Goal: Transaction & Acquisition: Purchase product/service

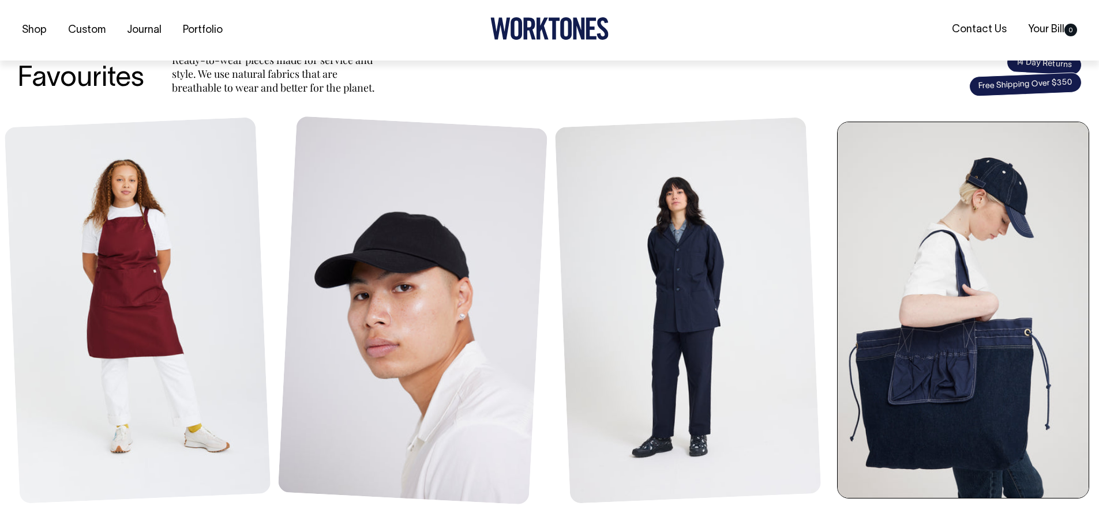
scroll to position [461, 0]
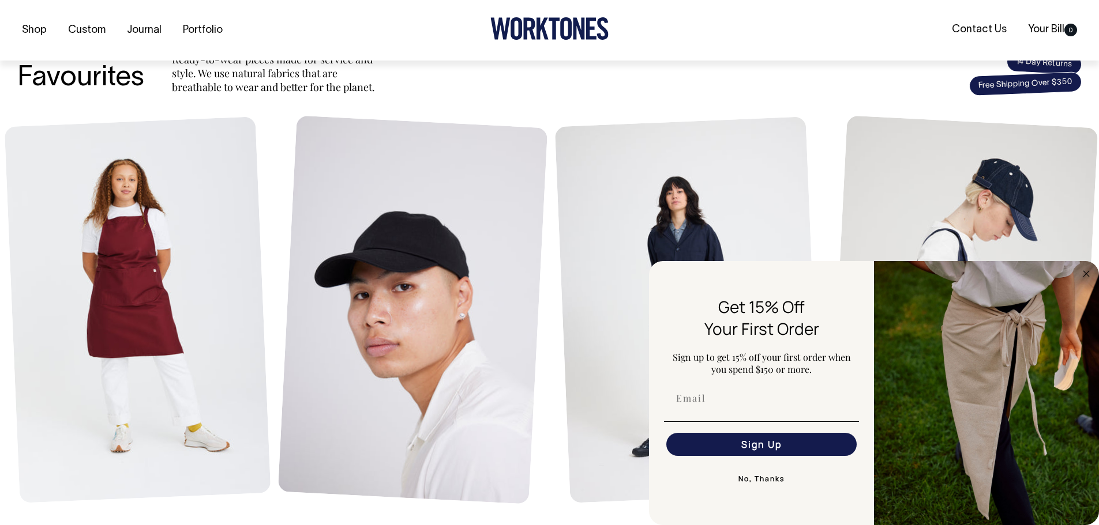
click at [764, 476] on button "No, Thanks" at bounding box center [761, 479] width 195 height 23
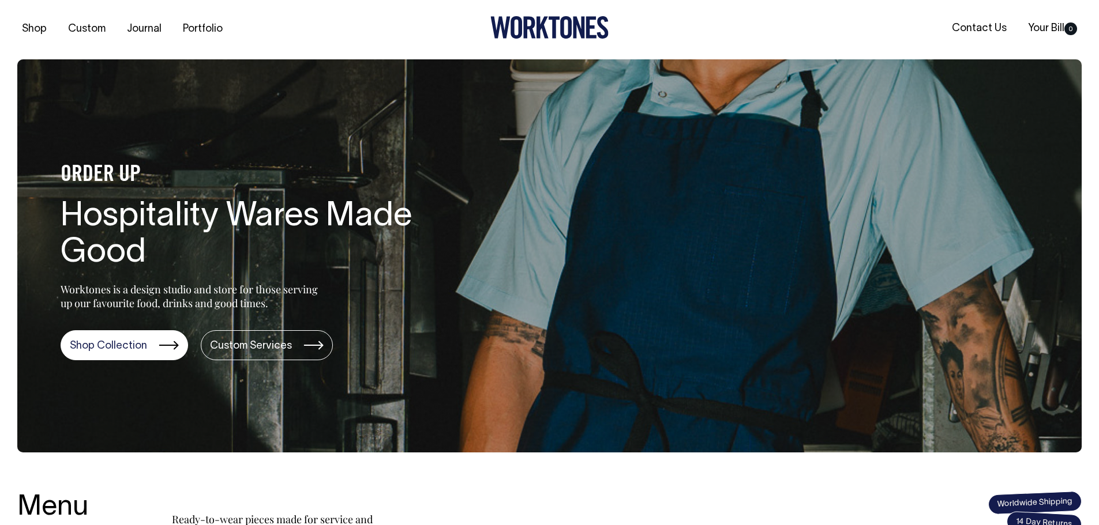
scroll to position [0, 0]
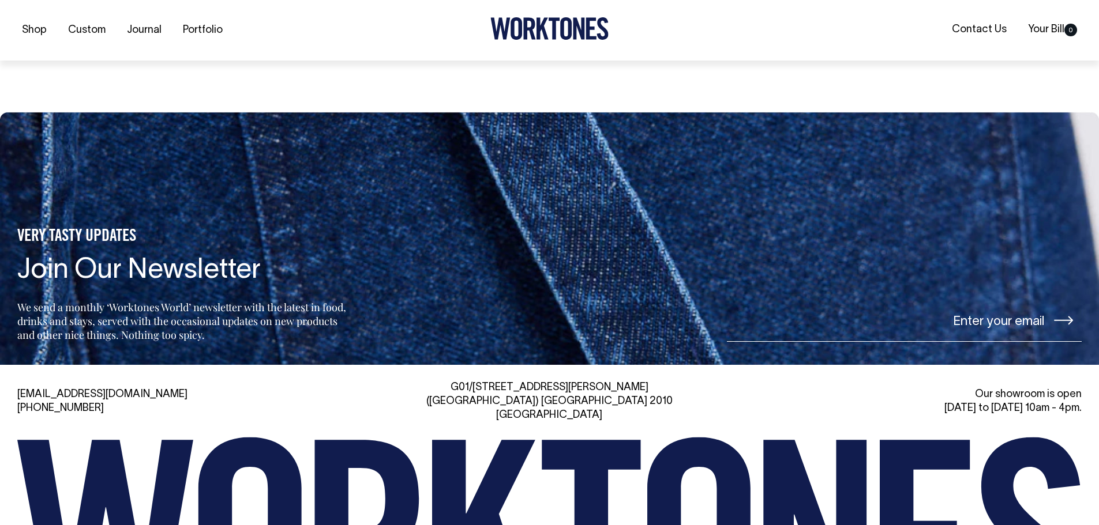
scroll to position [2365, 0]
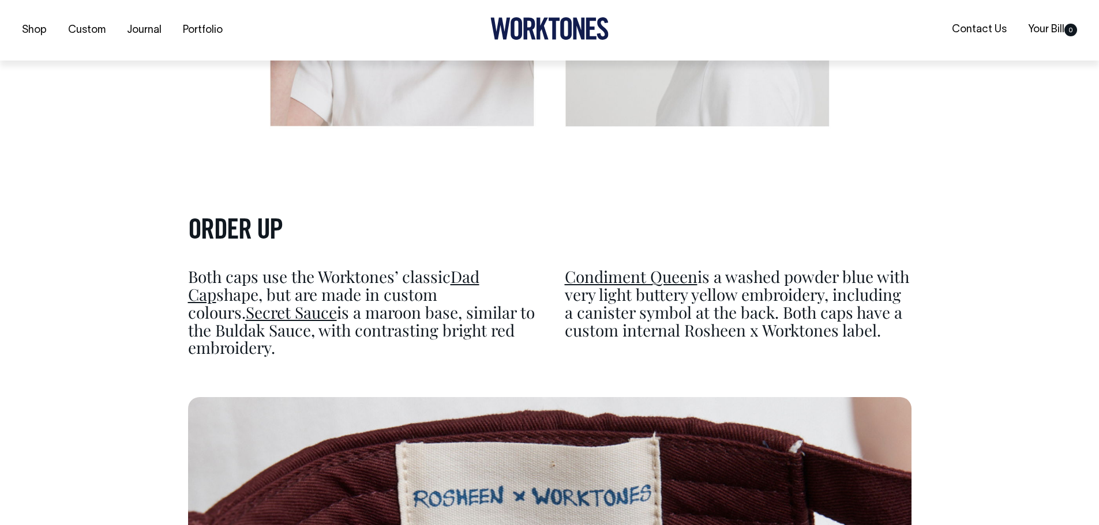
scroll to position [3980, 0]
drag, startPoint x: 493, startPoint y: 209, endPoint x: 536, endPoint y: 220, distance: 44.6
click at [337, 301] on link "Secret Sauce" at bounding box center [291, 311] width 91 height 21
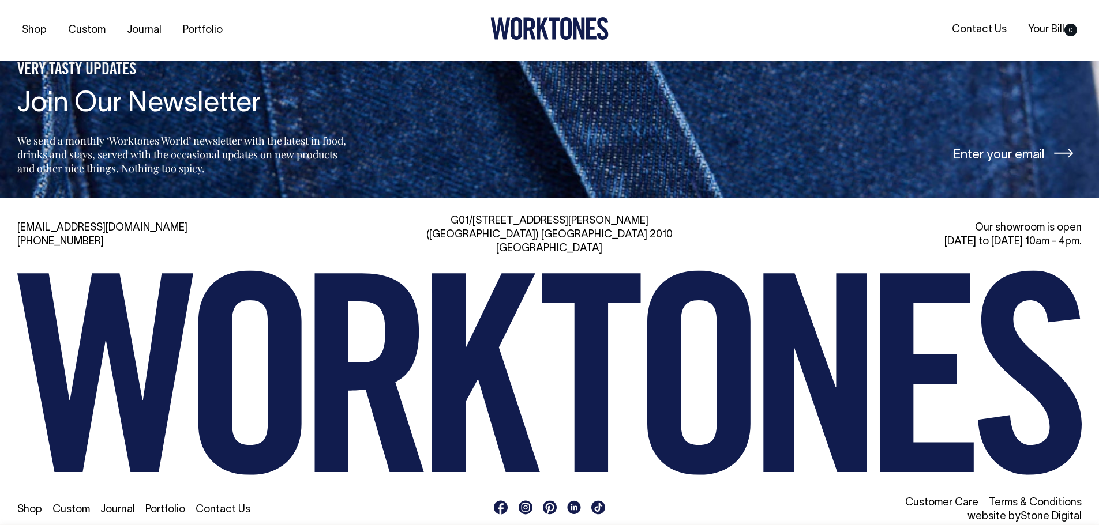
scroll to position [1521, 0]
